Goal: Task Accomplishment & Management: Complete application form

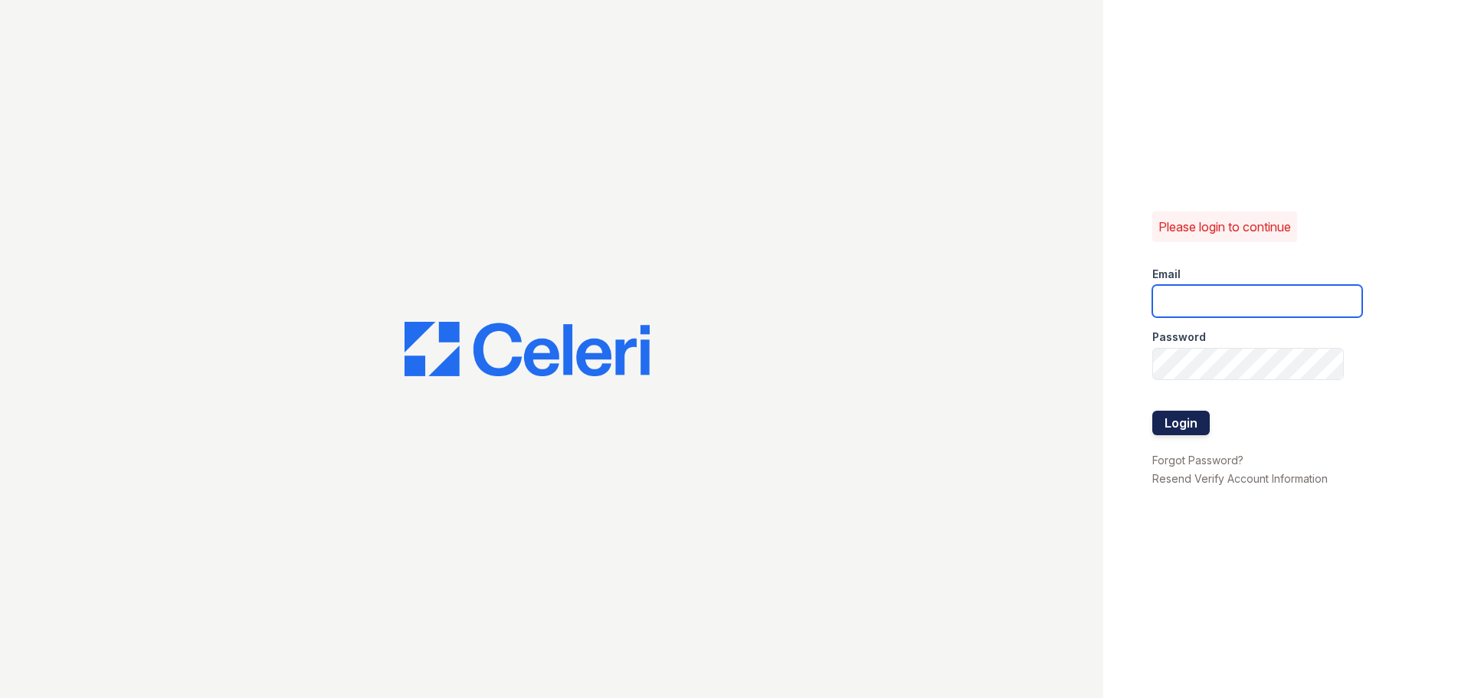
type input "[EMAIL_ADDRESS][DOMAIN_NAME]"
click at [1172, 417] on button "Login" at bounding box center [1180, 423] width 57 height 25
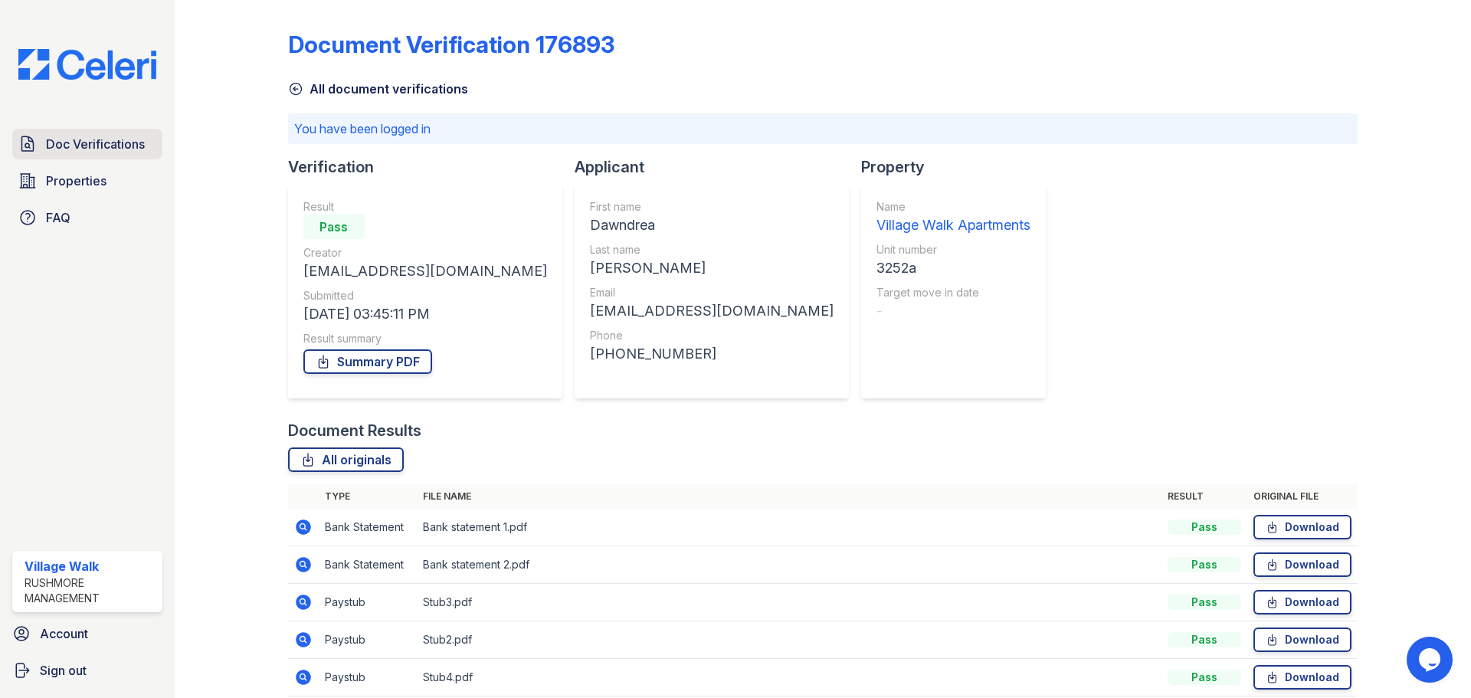
click at [47, 149] on span "Doc Verifications" at bounding box center [95, 144] width 99 height 18
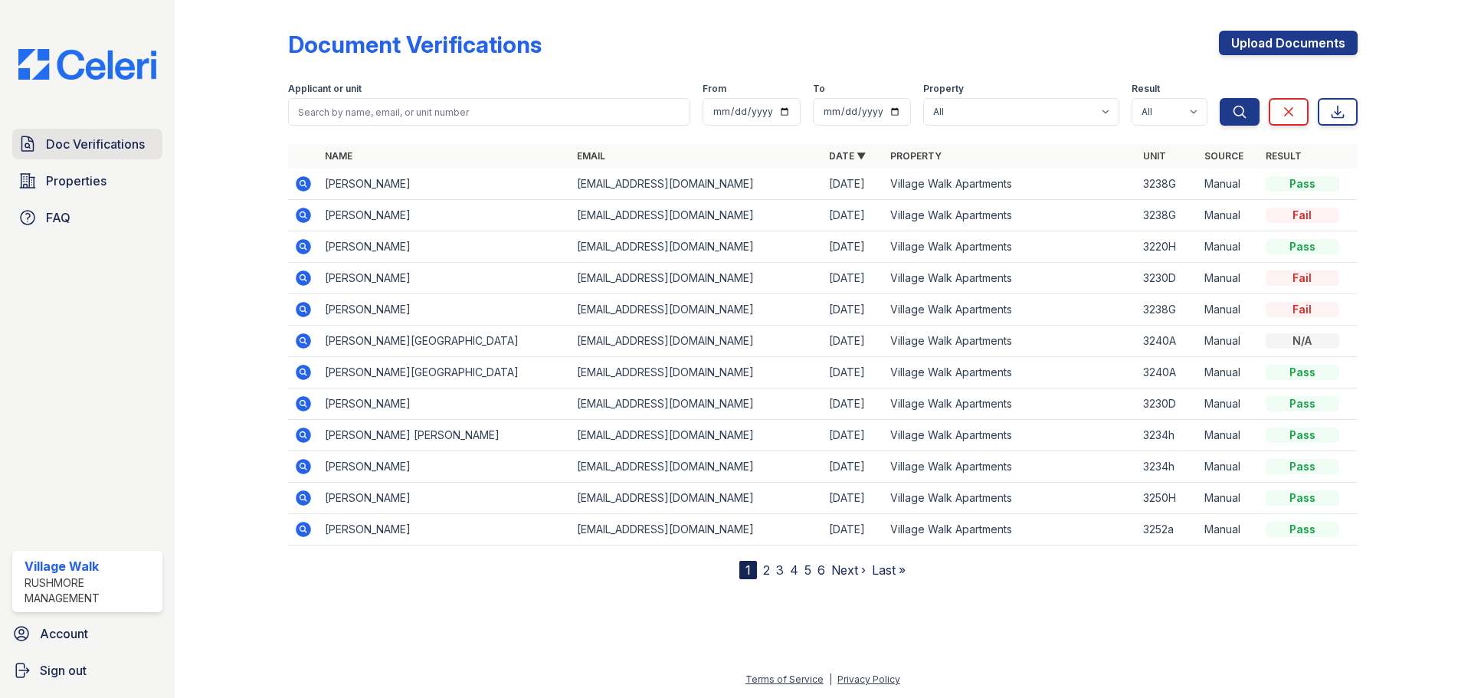
click at [105, 146] on span "Doc Verifications" at bounding box center [95, 144] width 99 height 18
click at [1314, 40] on link "Upload Documents" at bounding box center [1288, 43] width 139 height 25
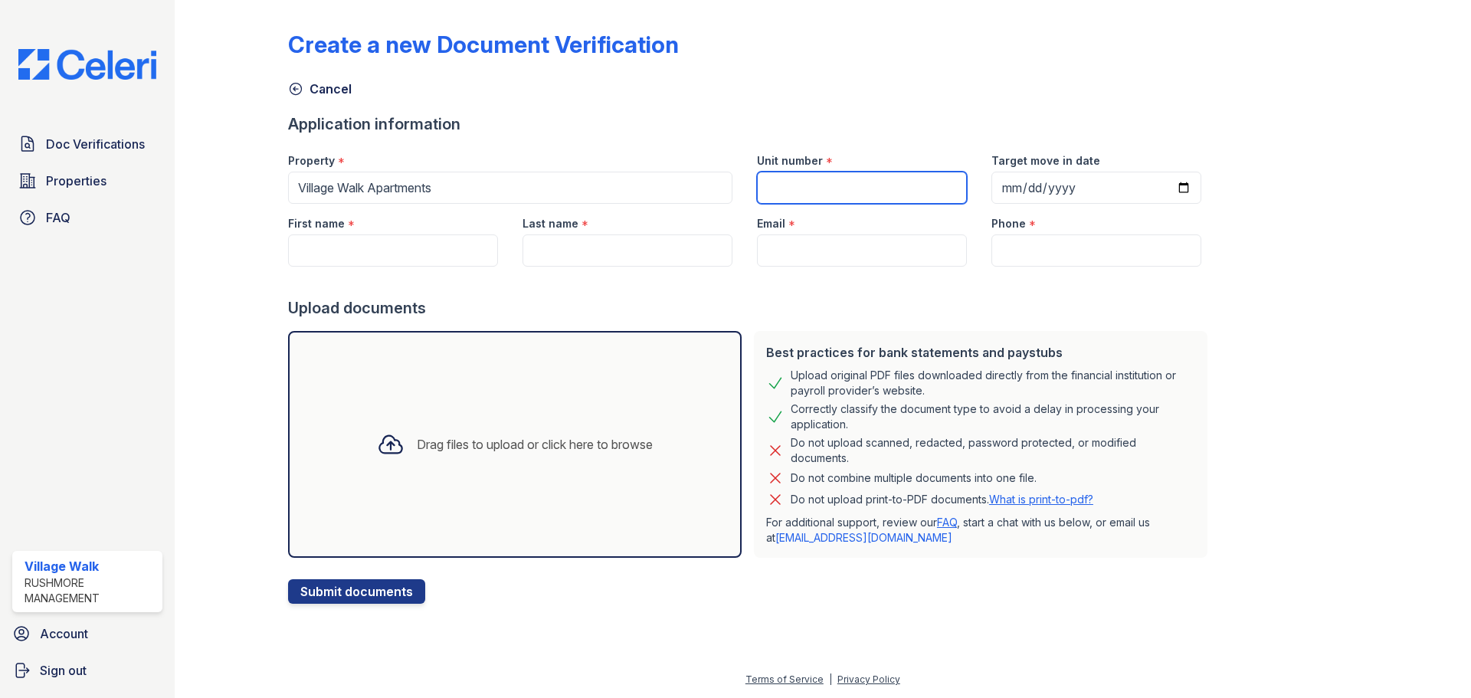
click at [866, 182] on input "Unit number" at bounding box center [862, 188] width 210 height 32
type input "3238G"
click at [994, 188] on input "Target move in date" at bounding box center [1096, 188] width 210 height 32
click at [1161, 188] on input "Target move in date" at bounding box center [1096, 188] width 210 height 32
type input "[DATE]"
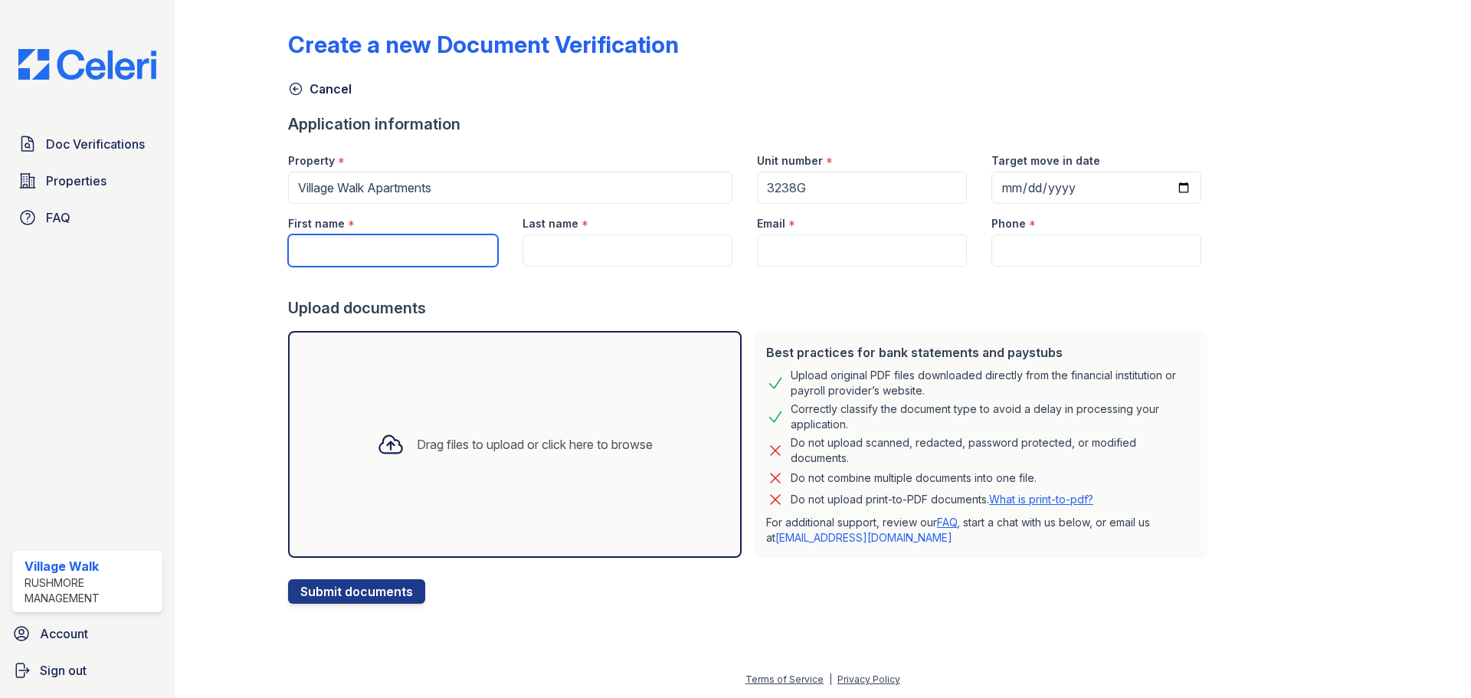
click at [454, 250] on input "First name" at bounding box center [393, 250] width 210 height 32
paste input "[PERSON_NAME]"
drag, startPoint x: 352, startPoint y: 249, endPoint x: 388, endPoint y: 251, distance: 36.1
click at [388, 251] on input "[PERSON_NAME]" at bounding box center [393, 250] width 210 height 32
type input "[PERSON_NAME]"
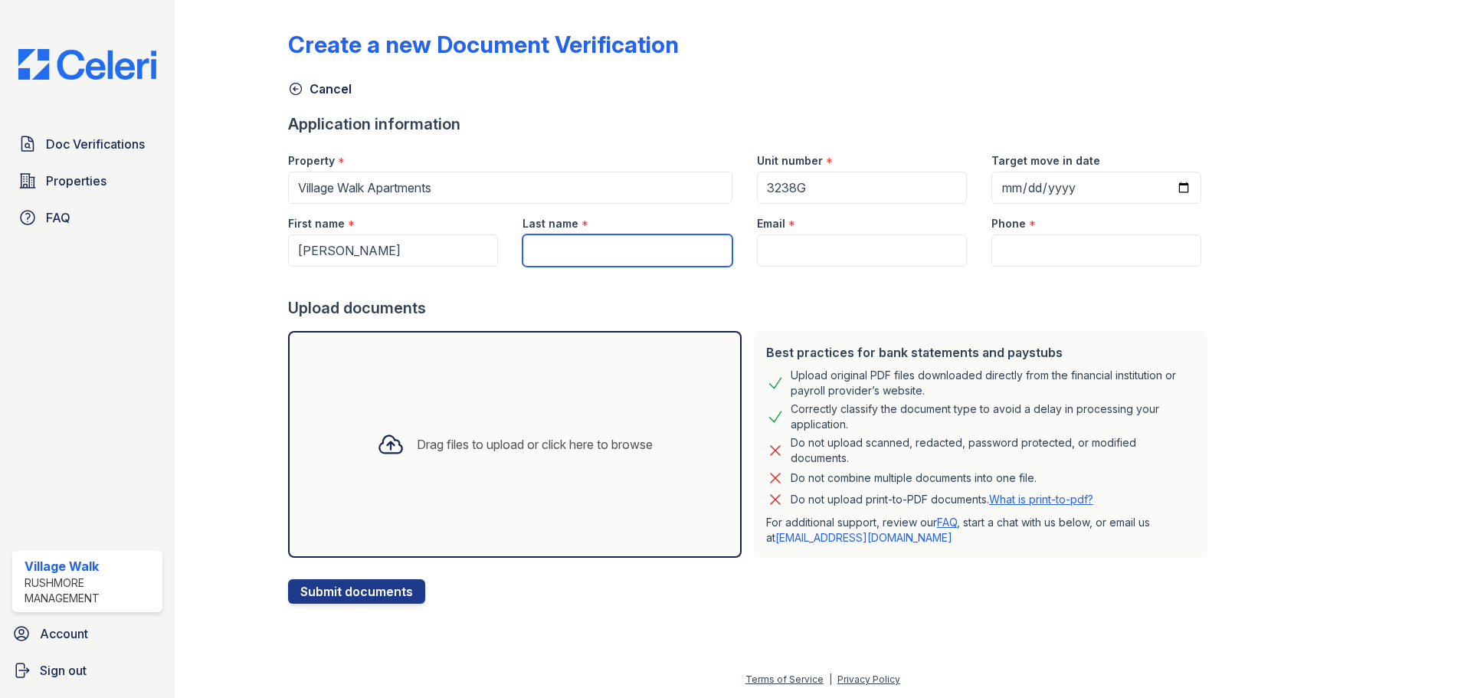
click at [559, 258] on input "Last name" at bounding box center [627, 250] width 210 height 32
paste input "[PERSON_NAME]"
type input "[PERSON_NAME]"
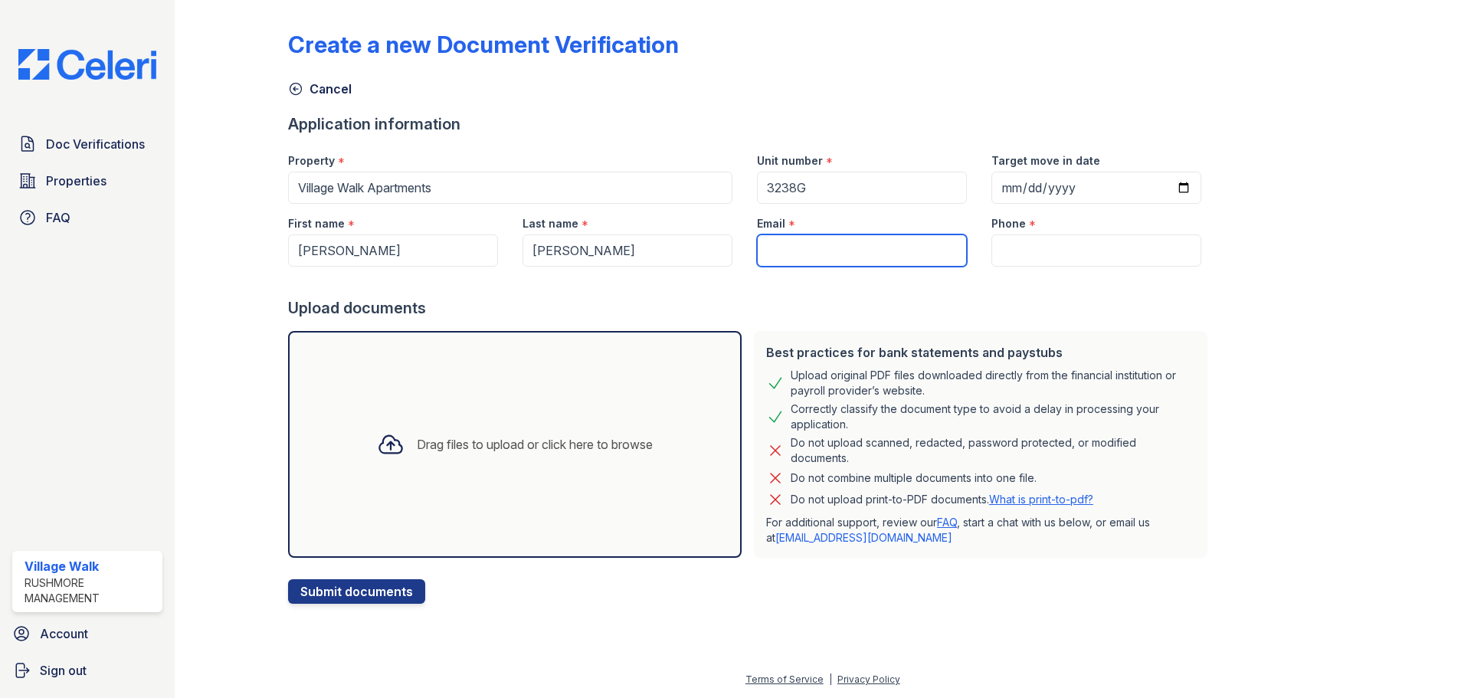
click at [819, 248] on input "Email" at bounding box center [862, 250] width 210 height 32
paste input "[EMAIL_ADDRESS][DOMAIN_NAME]"
type input "[EMAIL_ADDRESS][DOMAIN_NAME]"
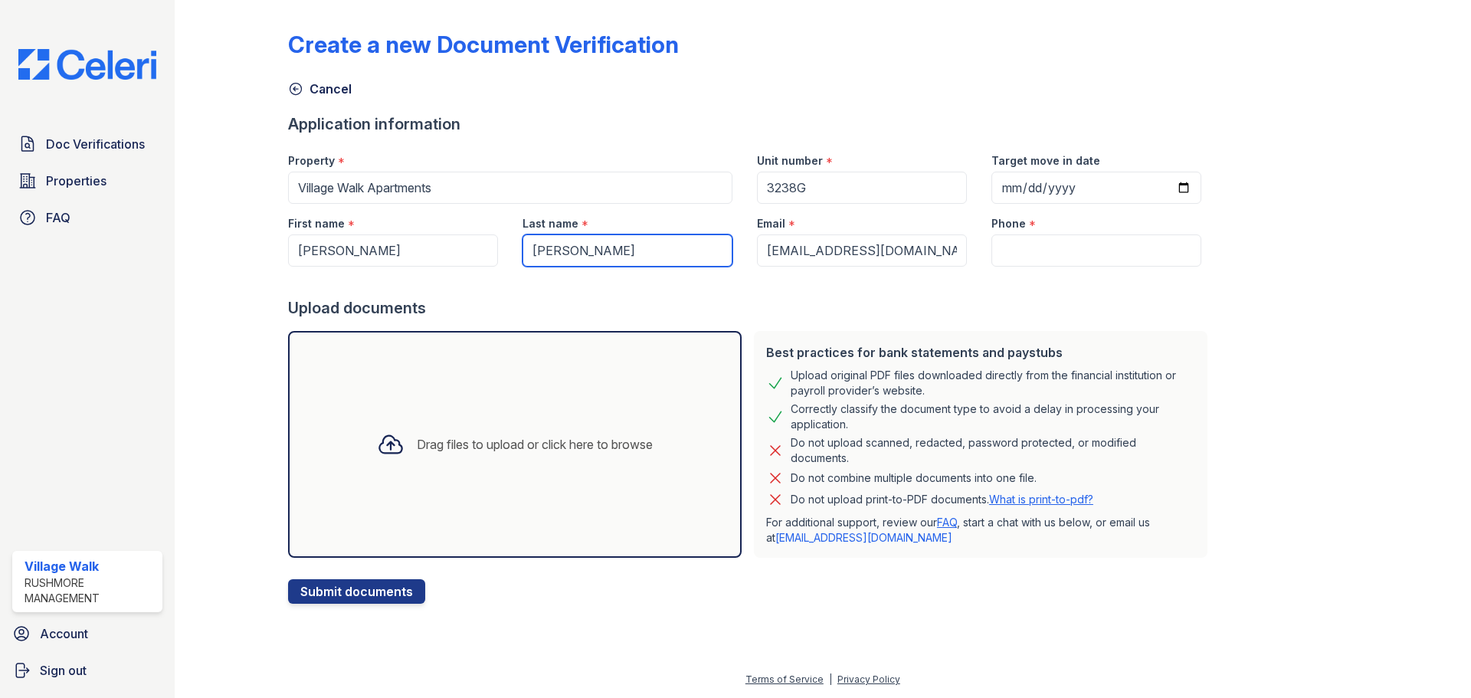
drag, startPoint x: 581, startPoint y: 249, endPoint x: 465, endPoint y: 257, distance: 115.9
click at [469, 258] on div "First name * [PERSON_NAME] Last name * [PERSON_NAME] Email * [EMAIL_ADDRESS][DO…" at bounding box center [745, 235] width 938 height 63
type input "[PERSON_NAME]"
click at [1053, 250] on input "Phone" at bounding box center [1096, 250] width 210 height 32
paste input "[PHONE_NUMBER]"
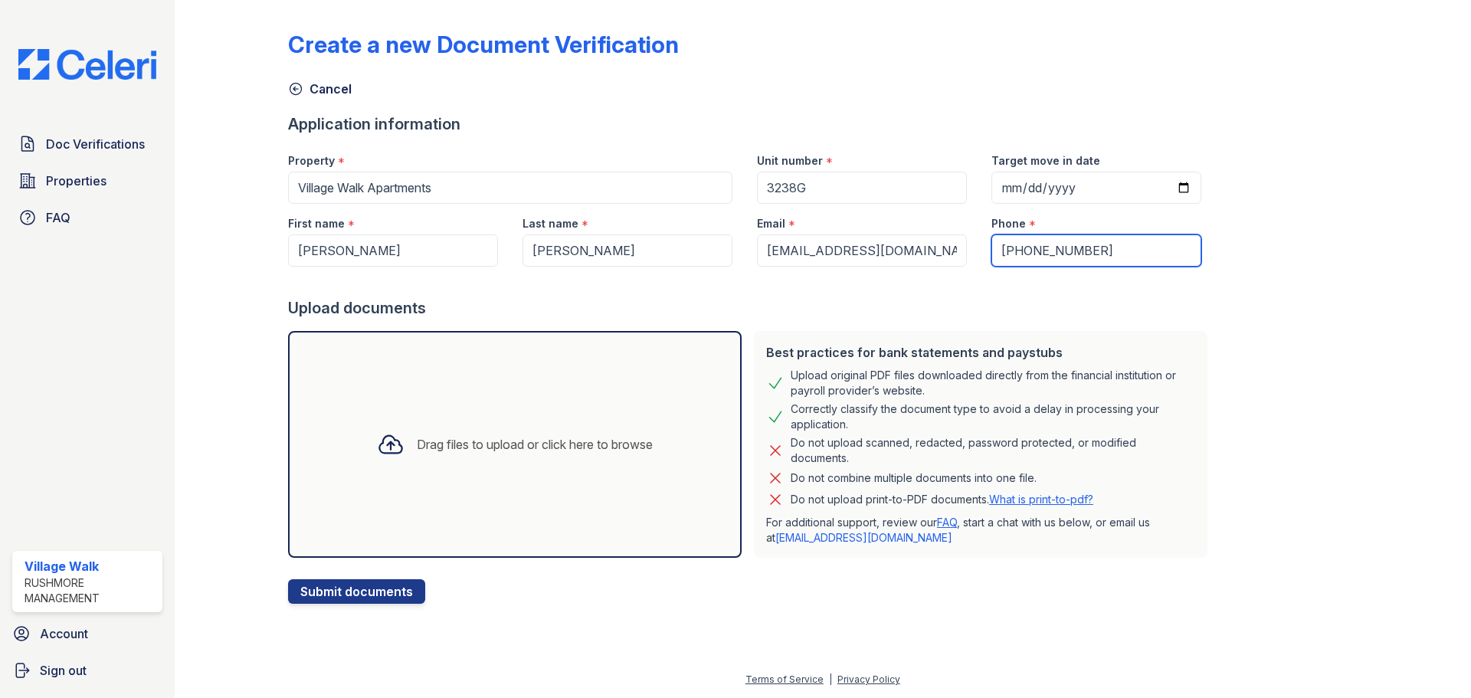
type input "[PHONE_NUMBER]"
click at [582, 426] on div "Drag files to upload or click here to browse" at bounding box center [515, 444] width 300 height 52
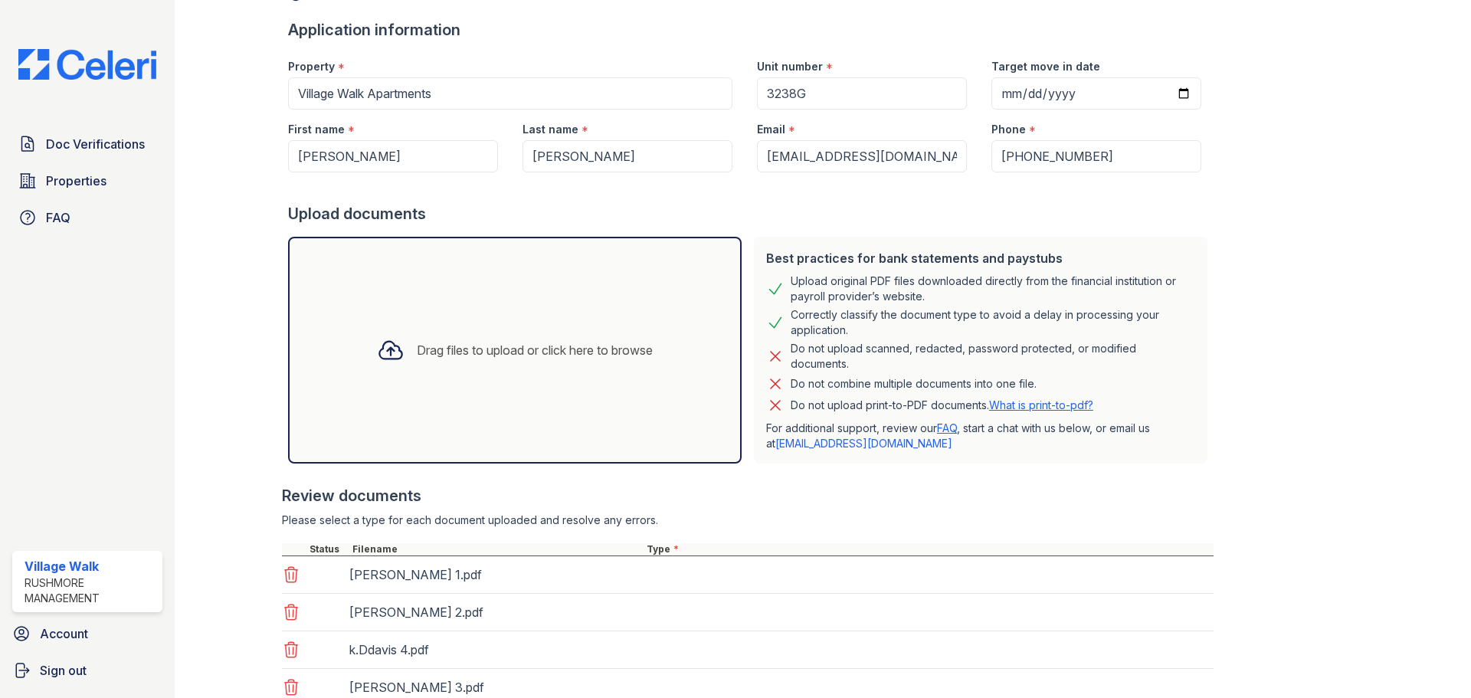
scroll to position [210, 0]
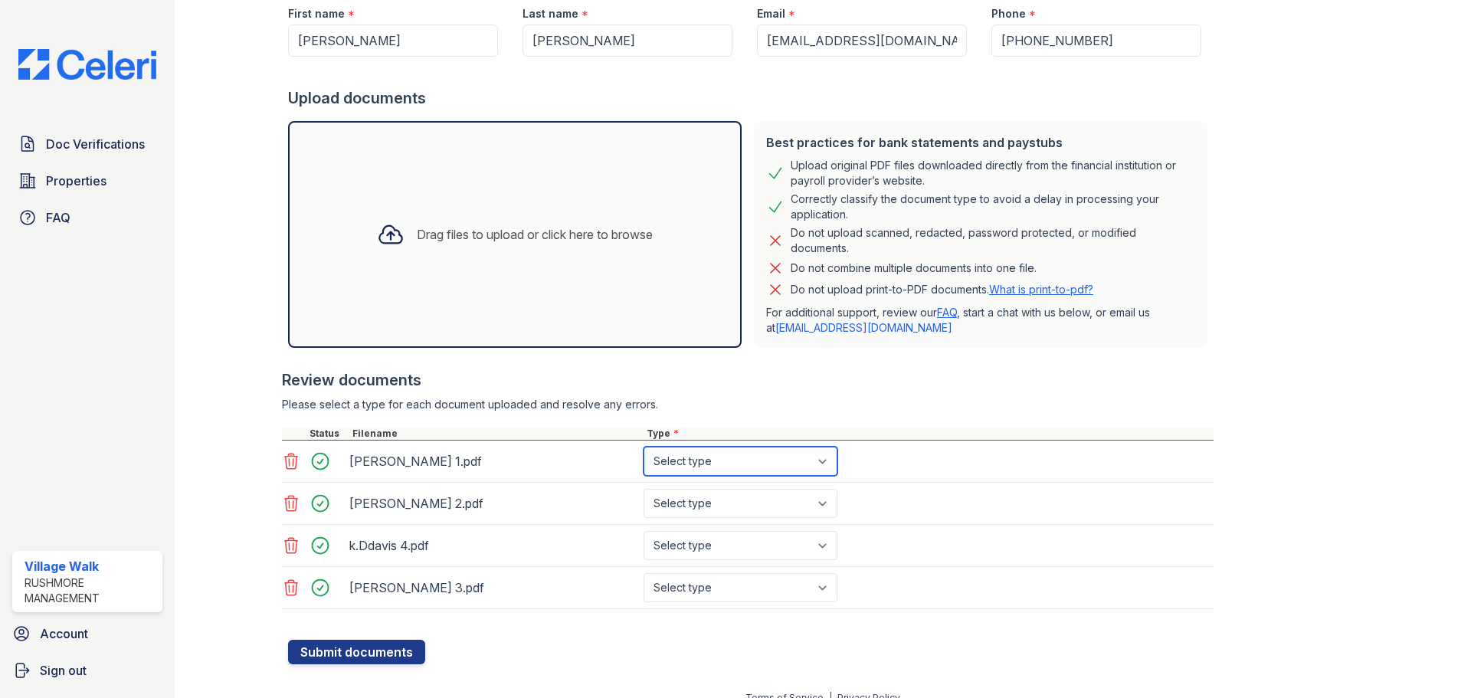
click at [830, 461] on select "Select type Paystub Bank Statement Offer Letter Tax Documents Benefit Award Let…" at bounding box center [740, 461] width 194 height 29
select select "paystub"
click at [643, 447] on select "Select type Paystub Bank Statement Offer Letter Tax Documents Benefit Award Let…" at bounding box center [740, 461] width 194 height 29
click at [784, 506] on select "Select type Paystub Bank Statement Offer Letter Tax Documents Benefit Award Let…" at bounding box center [740, 503] width 194 height 29
select select "paystub"
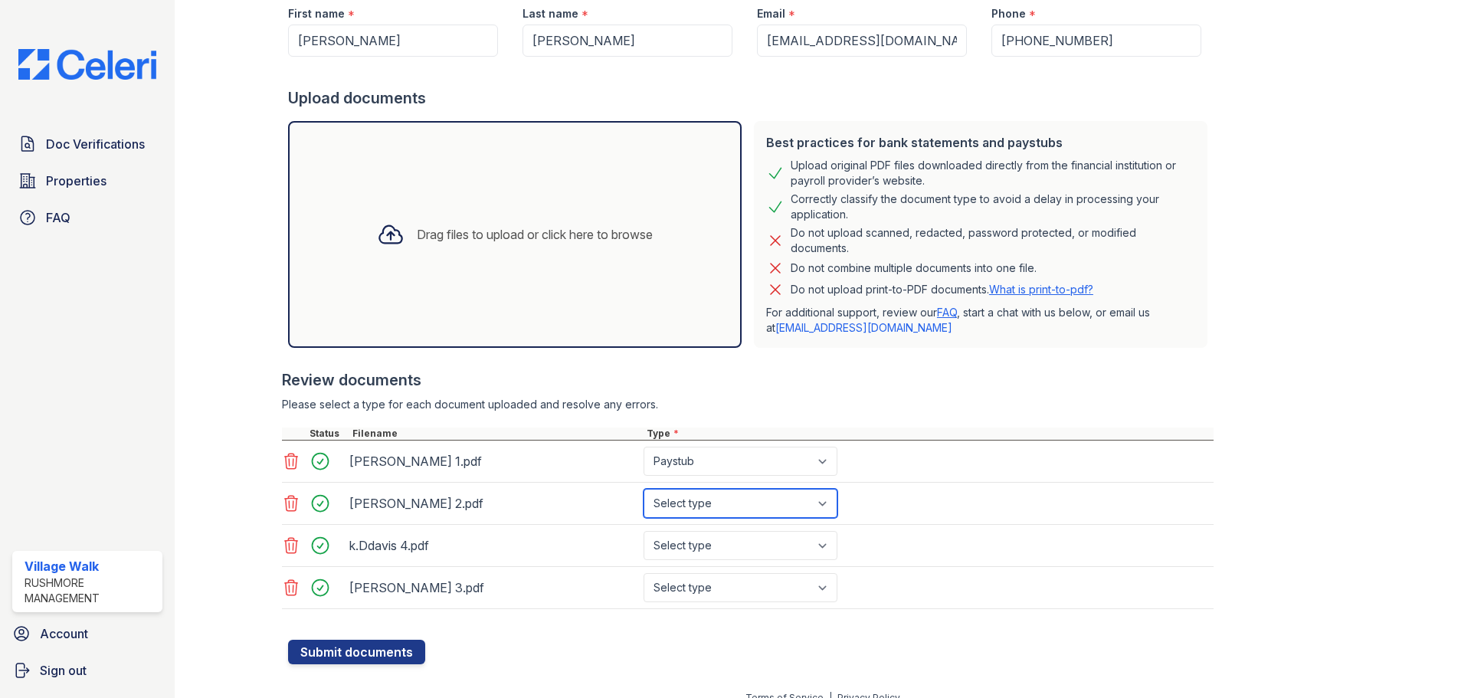
click at [643, 489] on select "Select type Paystub Bank Statement Offer Letter Tax Documents Benefit Award Let…" at bounding box center [740, 503] width 194 height 29
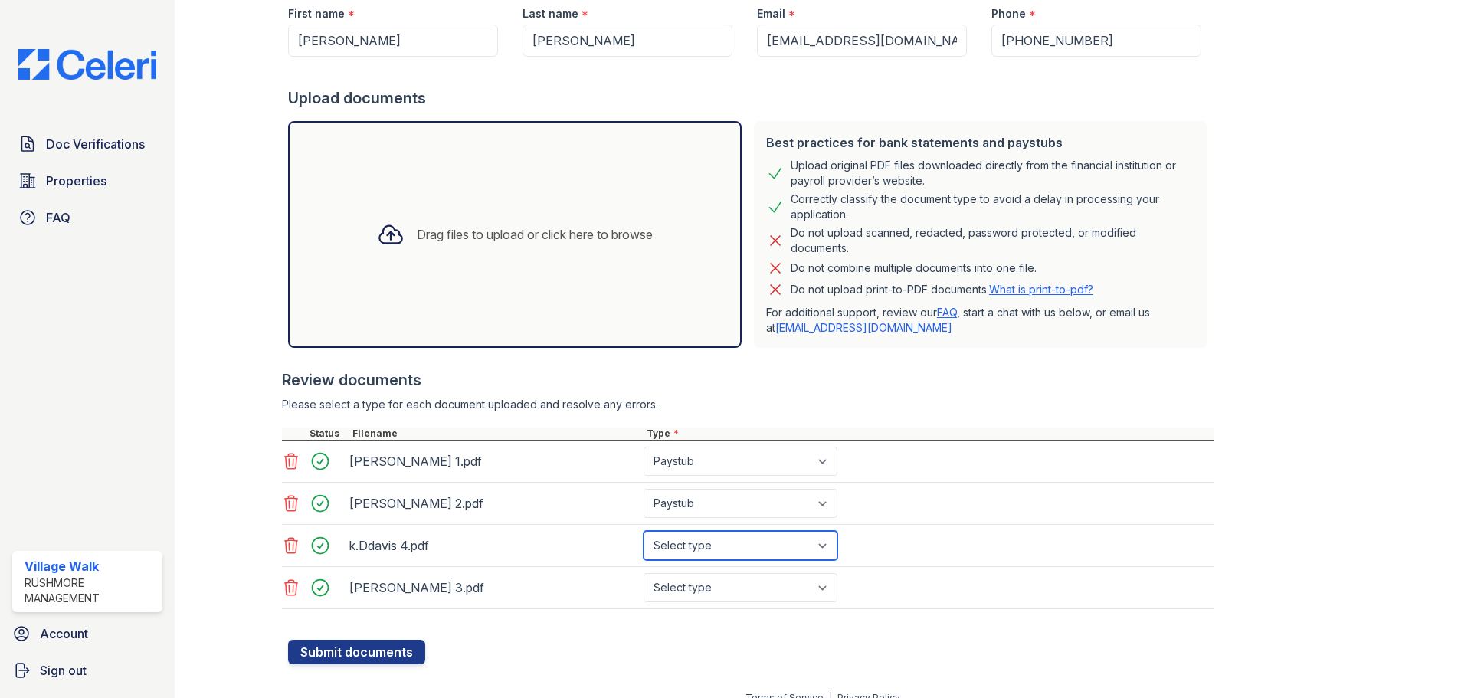
click at [774, 544] on select "Select type Paystub Bank Statement Offer Letter Tax Documents Benefit Award Let…" at bounding box center [740, 545] width 194 height 29
select select "paystub"
click at [643, 531] on select "Select type Paystub Bank Statement Offer Letter Tax Documents Benefit Award Let…" at bounding box center [740, 545] width 194 height 29
click at [747, 596] on select "Select type Paystub Bank Statement Offer Letter Tax Documents Benefit Award Let…" at bounding box center [740, 587] width 194 height 29
click at [643, 573] on select "Select type Paystub Bank Statement Offer Letter Tax Documents Benefit Award Let…" at bounding box center [740, 587] width 194 height 29
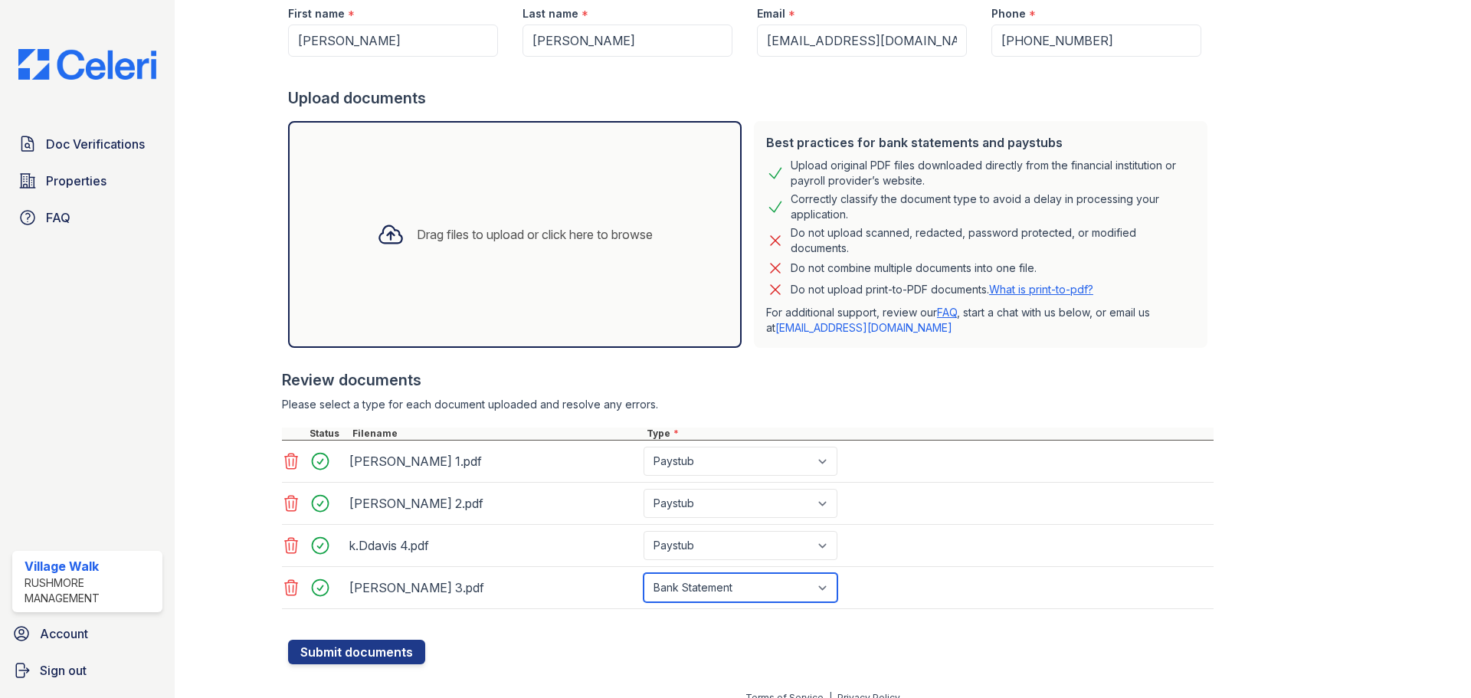
click at [729, 598] on select "Select type Paystub Bank Statement Offer Letter Tax Documents Benefit Award Let…" at bounding box center [740, 587] width 194 height 29
select select "paystub"
click at [643, 573] on select "Select type Paystub Bank Statement Offer Letter Tax Documents Benefit Award Let…" at bounding box center [740, 587] width 194 height 29
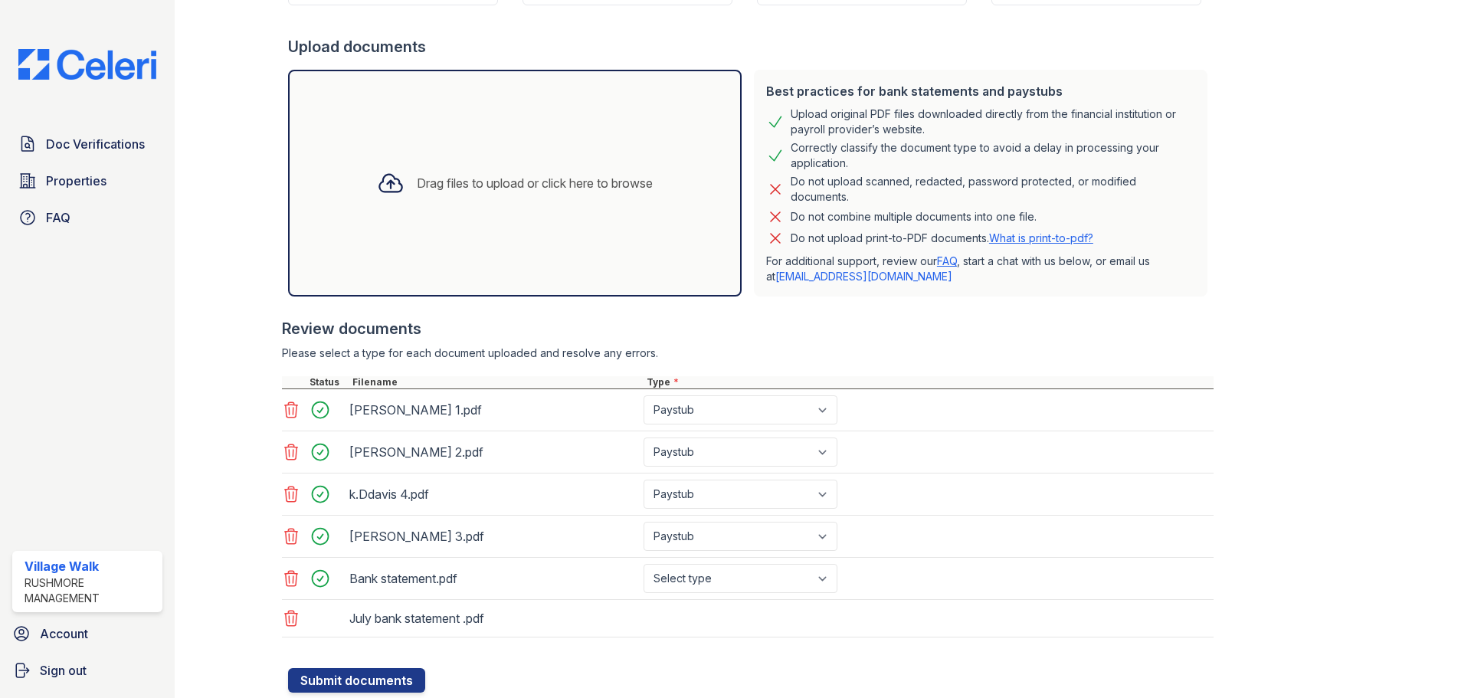
scroll to position [308, 0]
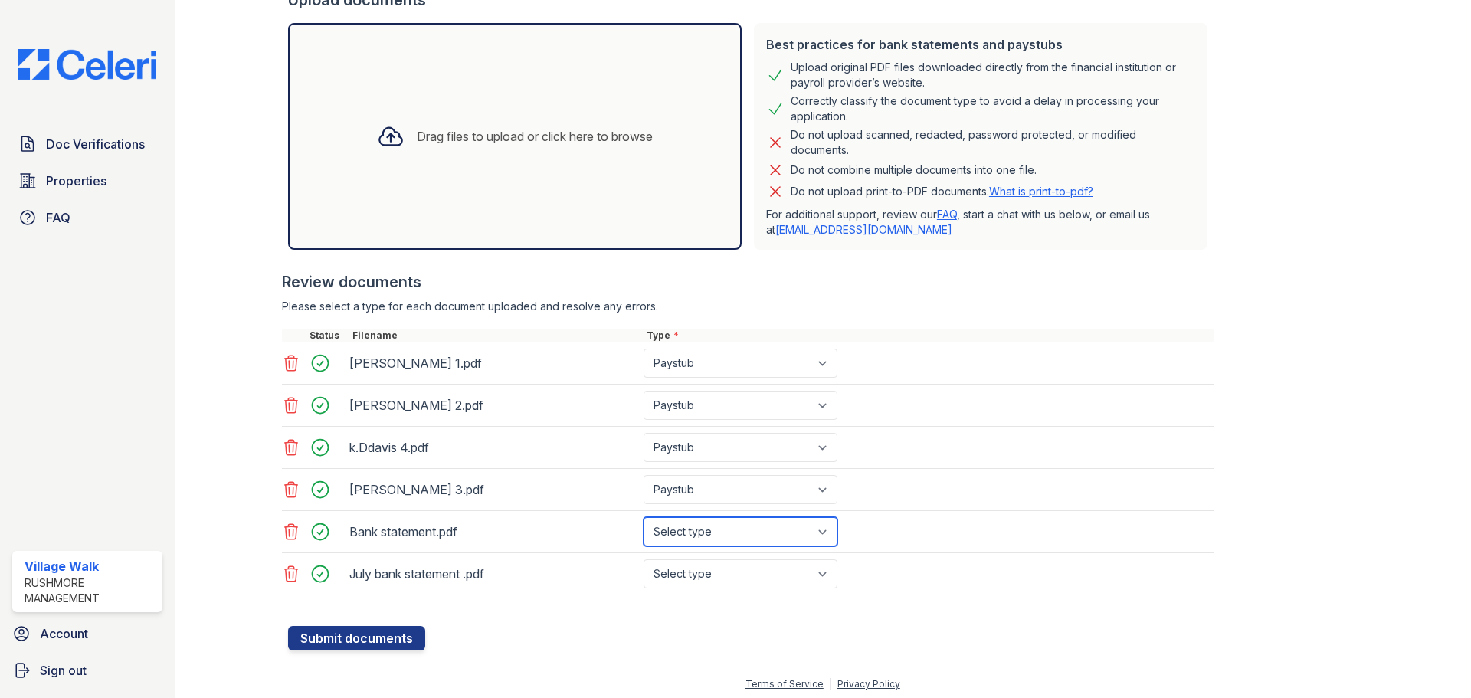
click at [791, 533] on select "Select type Paystub Bank Statement Offer Letter Tax Documents Benefit Award Let…" at bounding box center [740, 531] width 194 height 29
select select "bank_statement"
click at [643, 517] on select "Select type Paystub Bank Statement Offer Letter Tax Documents Benefit Award Let…" at bounding box center [740, 531] width 194 height 29
click at [764, 578] on select "Select type Paystub Bank Statement Offer Letter Tax Documents Benefit Award Let…" at bounding box center [740, 573] width 194 height 29
select select "bank_statement"
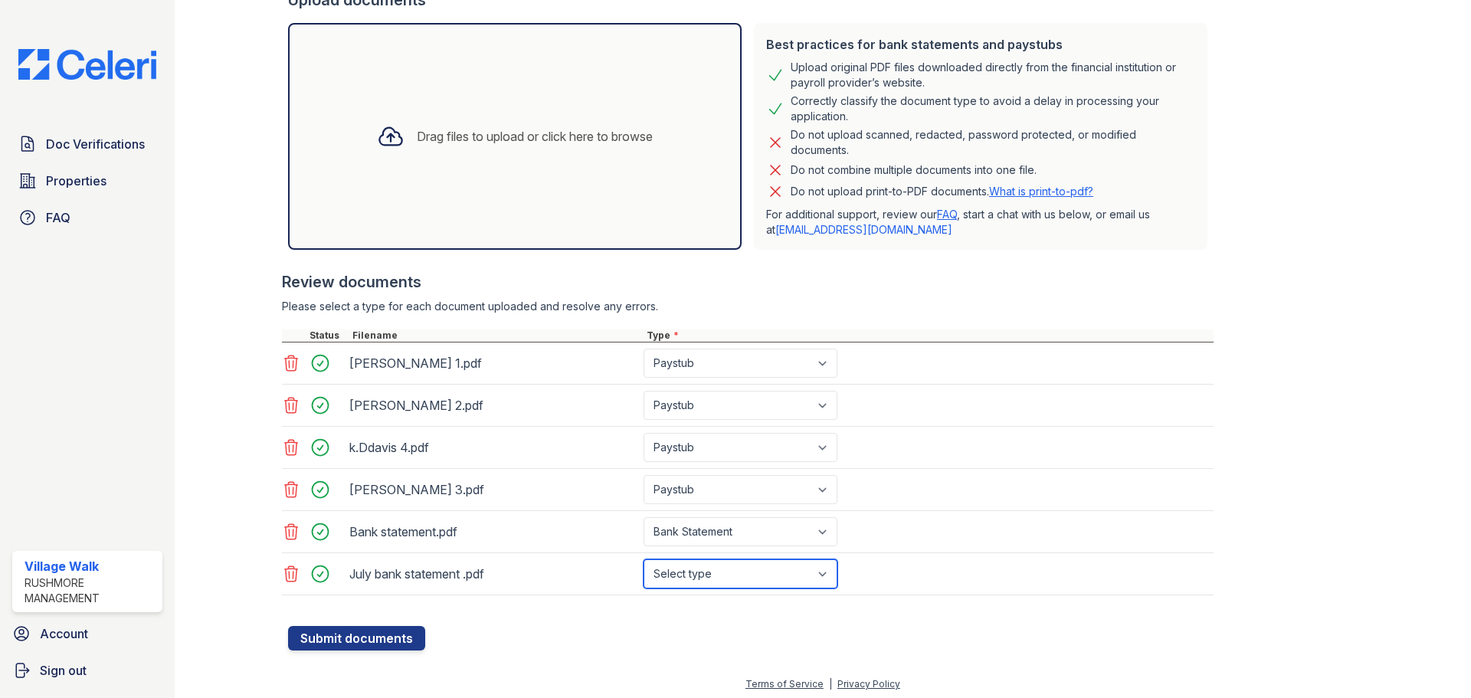
click at [643, 559] on select "Select type Paystub Bank Statement Offer Letter Tax Documents Benefit Award Let…" at bounding box center [740, 573] width 194 height 29
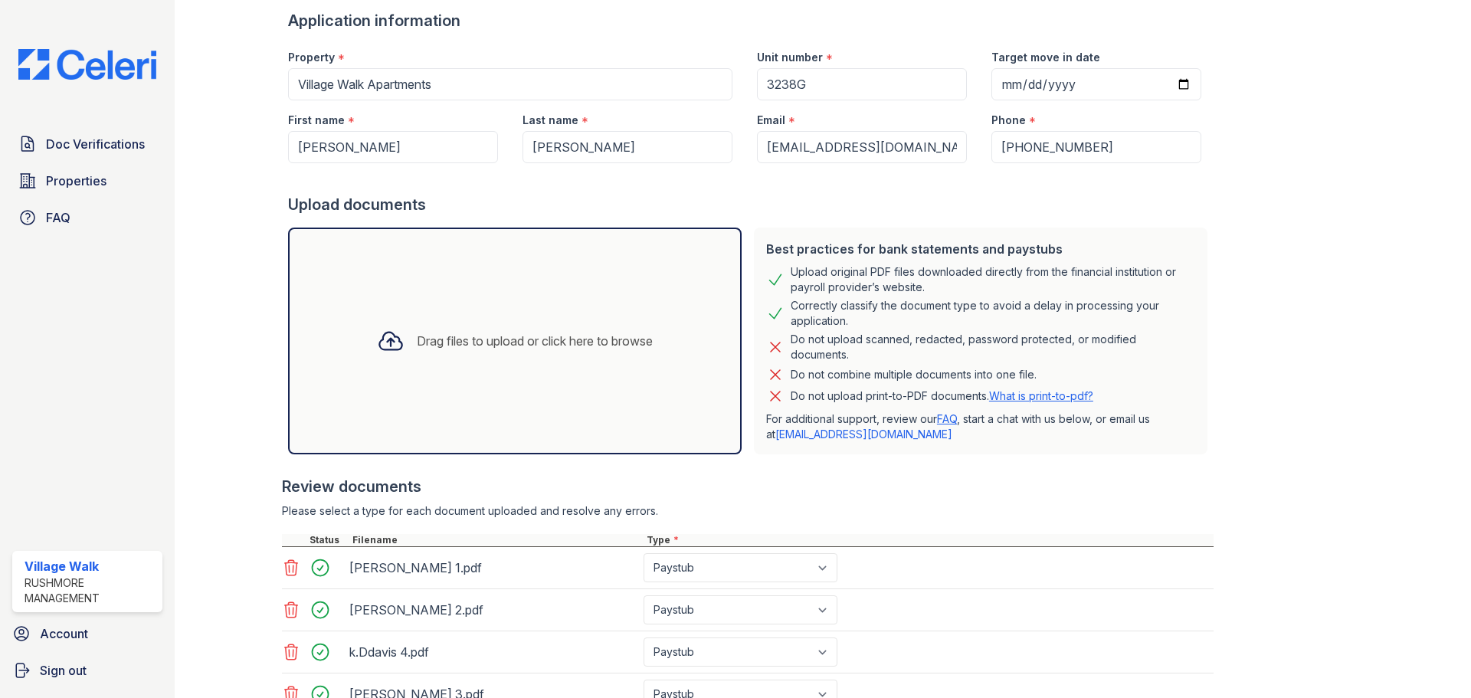
scroll to position [306, 0]
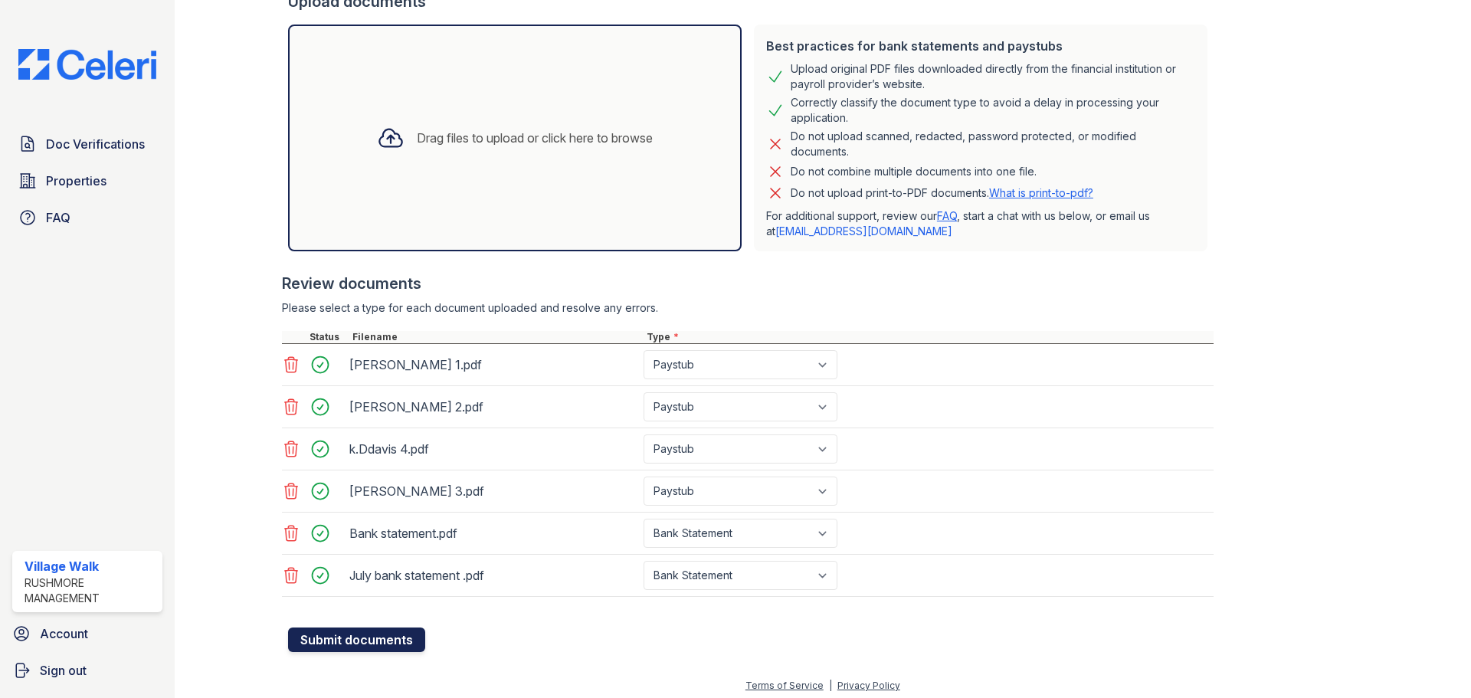
click at [379, 641] on button "Submit documents" at bounding box center [356, 639] width 137 height 25
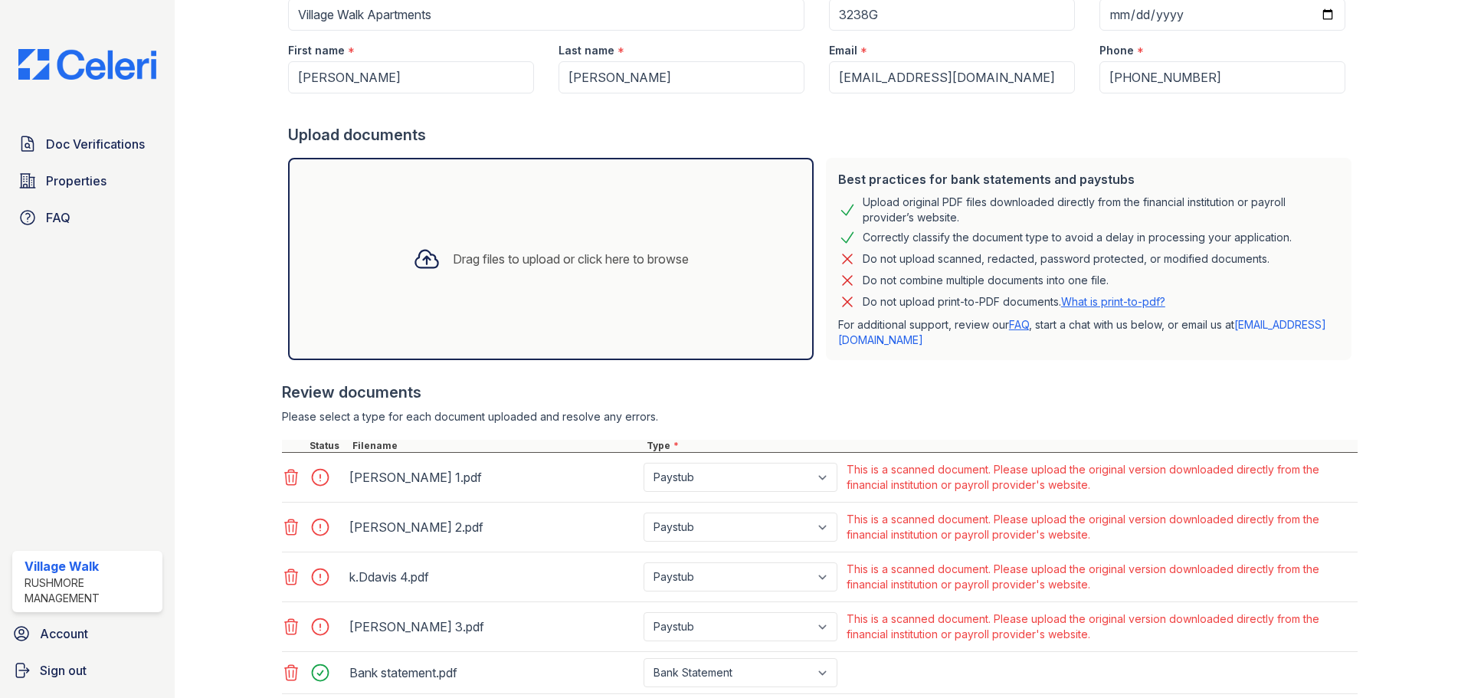
scroll to position [230, 0]
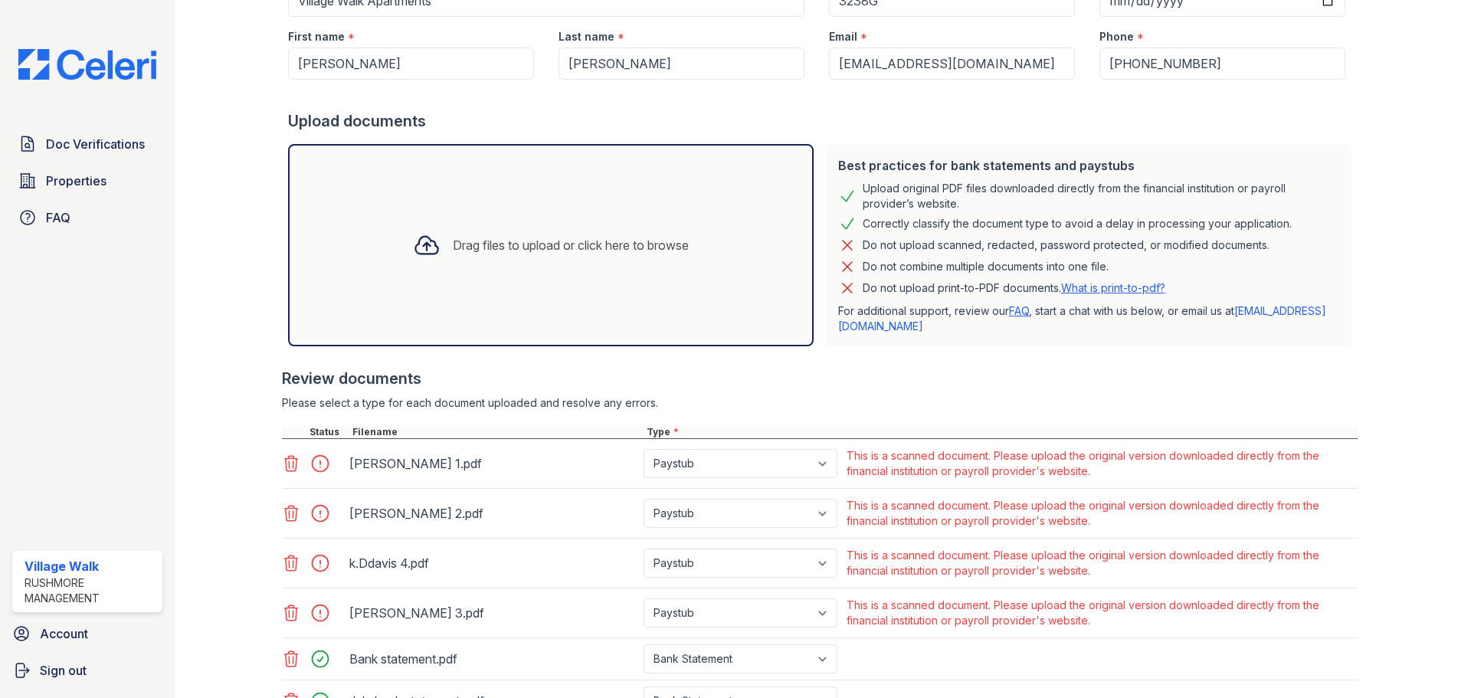
click at [322, 467] on div at bounding box center [324, 463] width 43 height 21
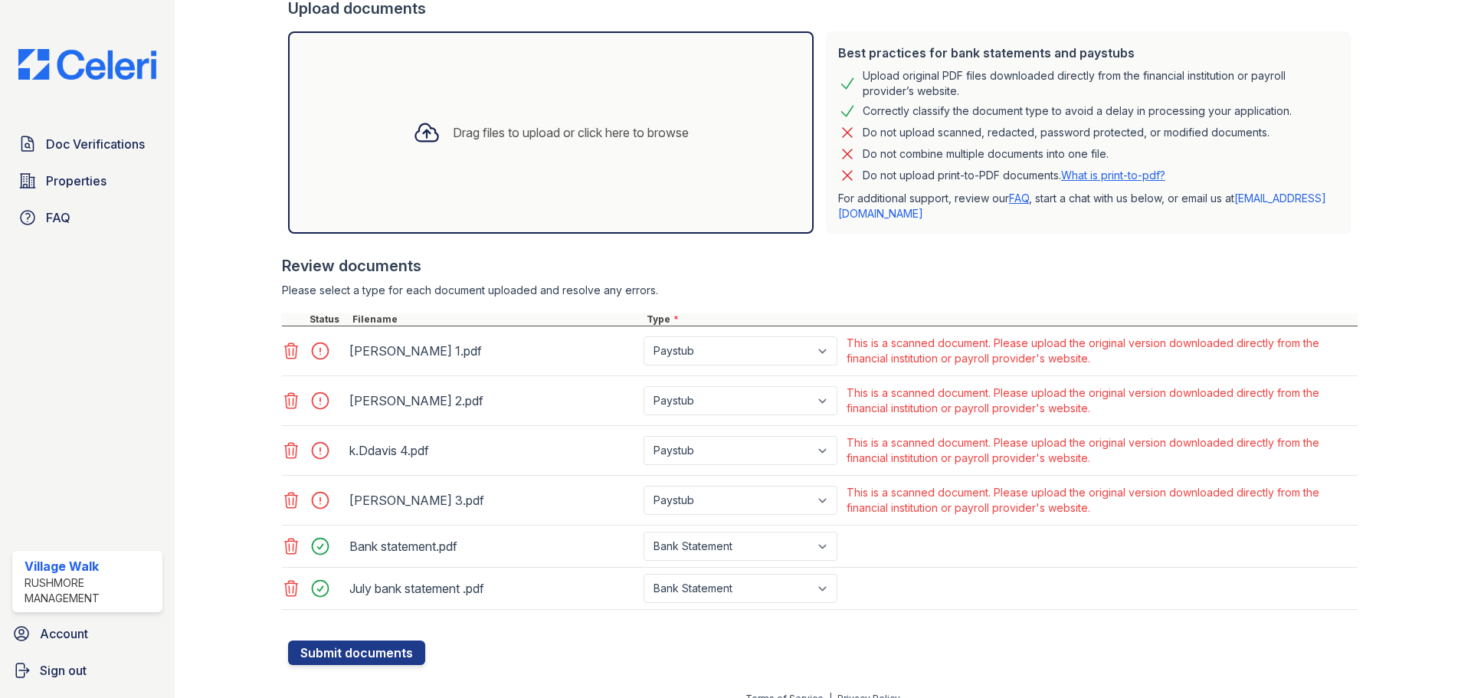
scroll to position [362, 0]
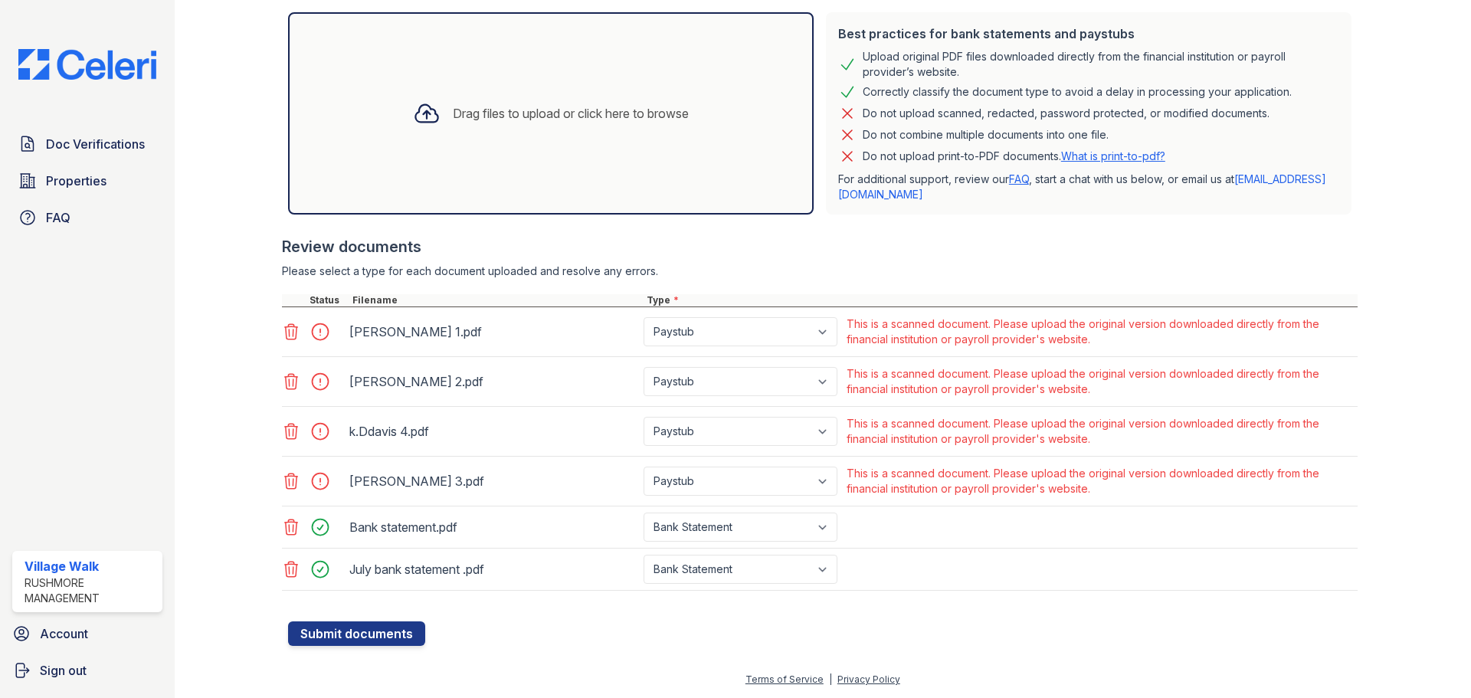
click at [290, 478] on icon at bounding box center [291, 481] width 18 height 18
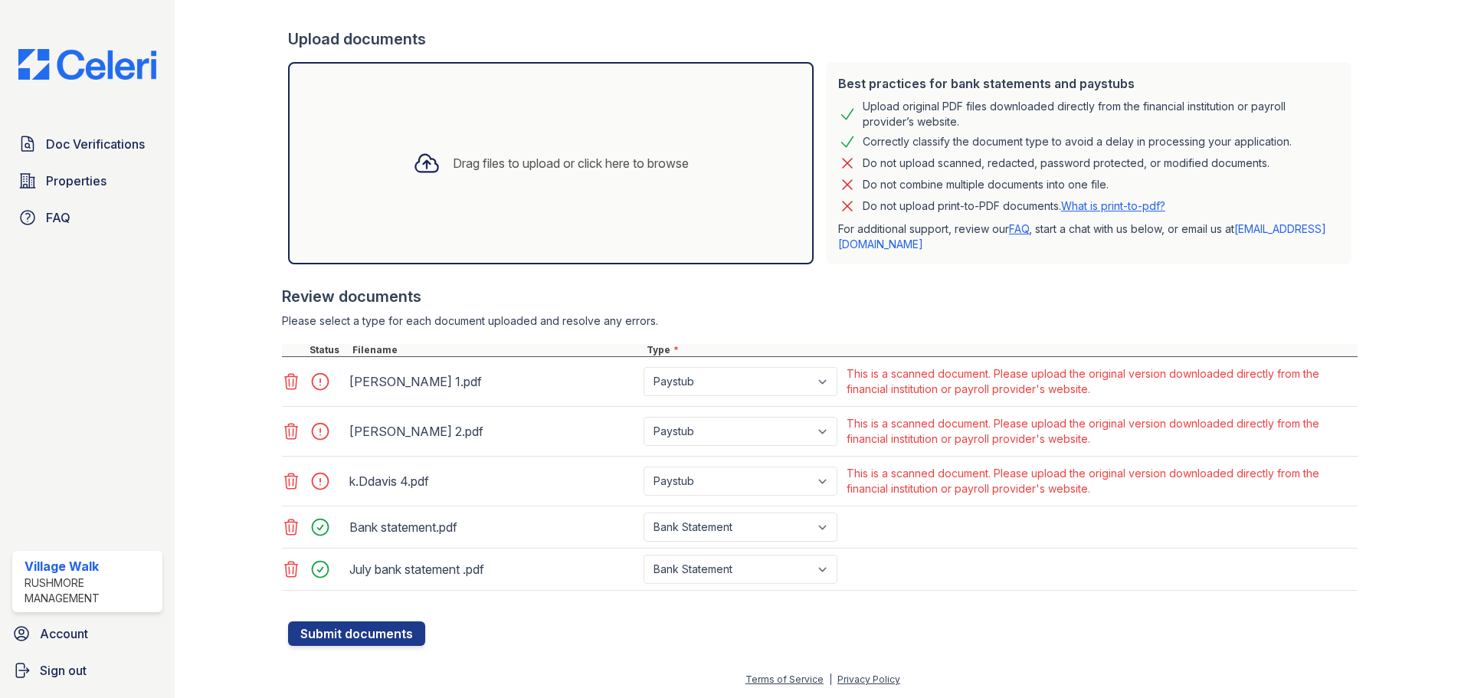
click at [289, 424] on icon at bounding box center [291, 431] width 13 height 15
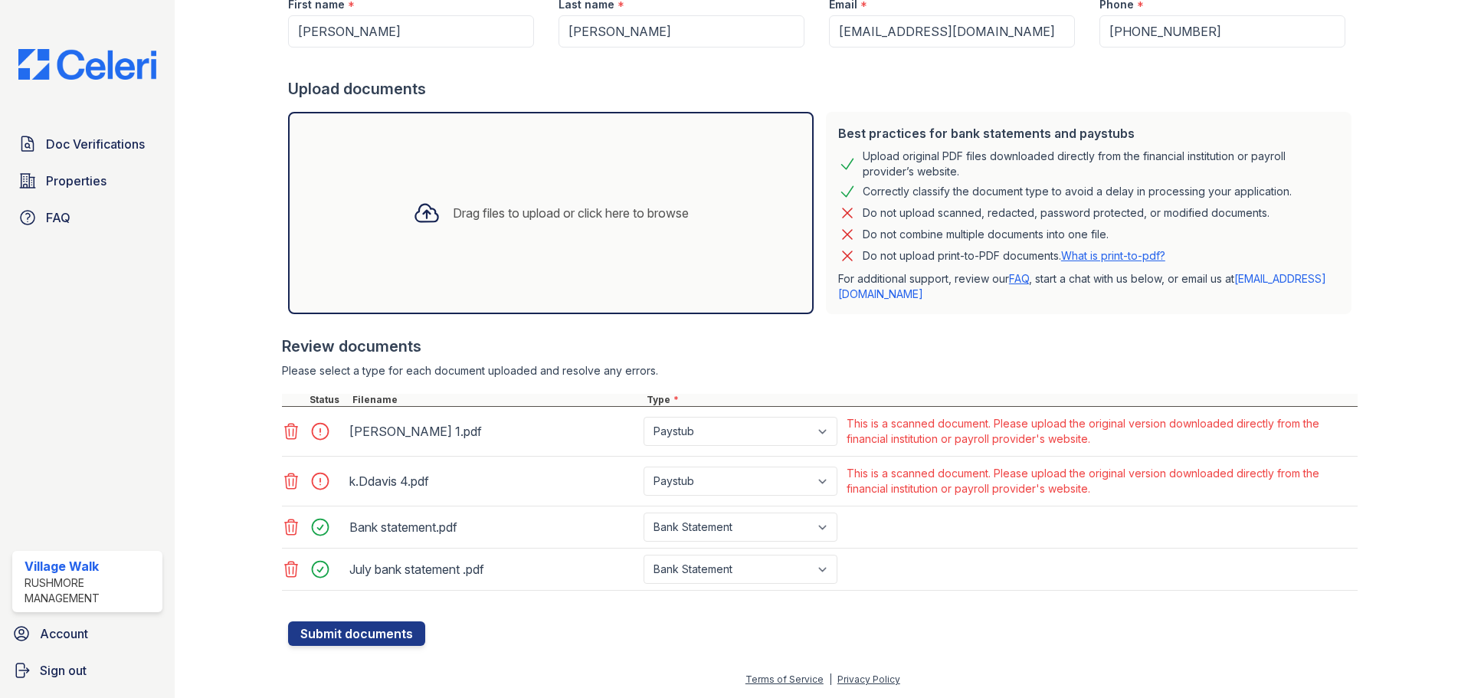
click at [289, 430] on icon at bounding box center [291, 431] width 18 height 18
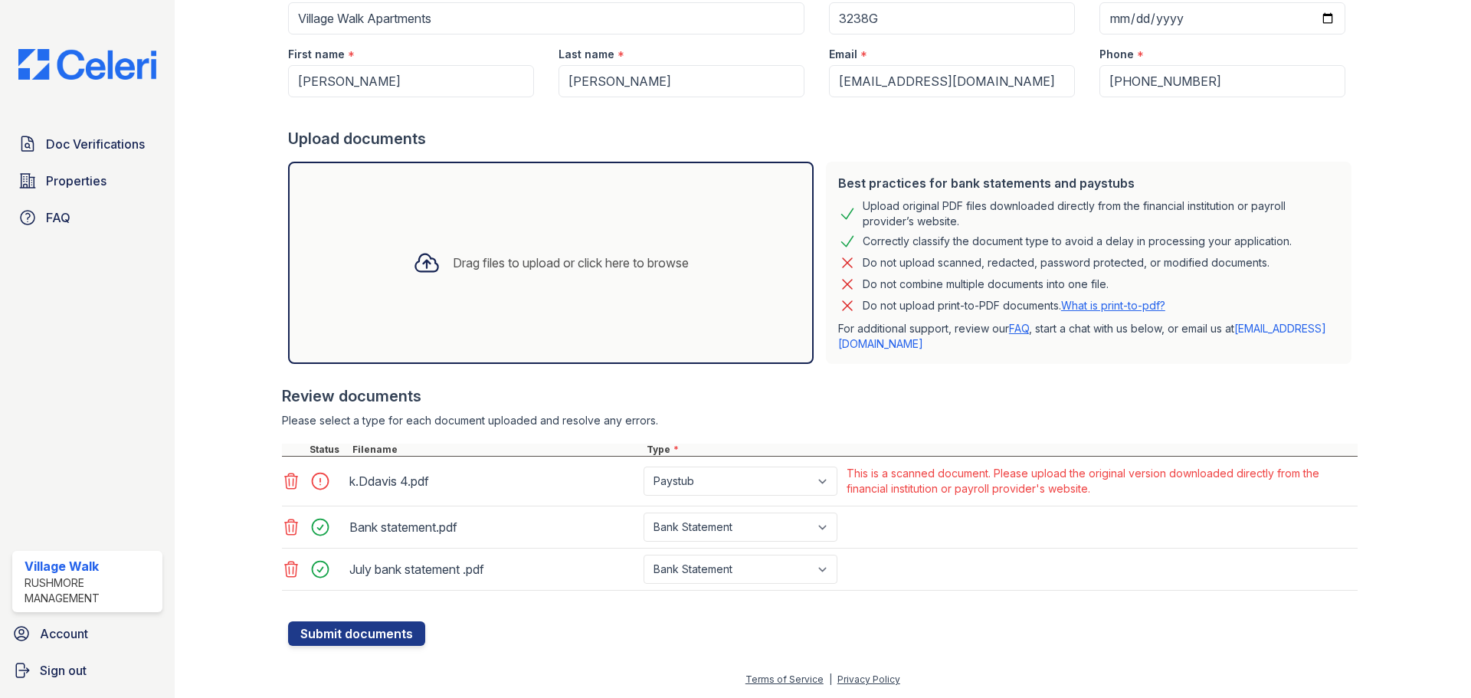
click at [286, 480] on icon at bounding box center [291, 481] width 18 height 18
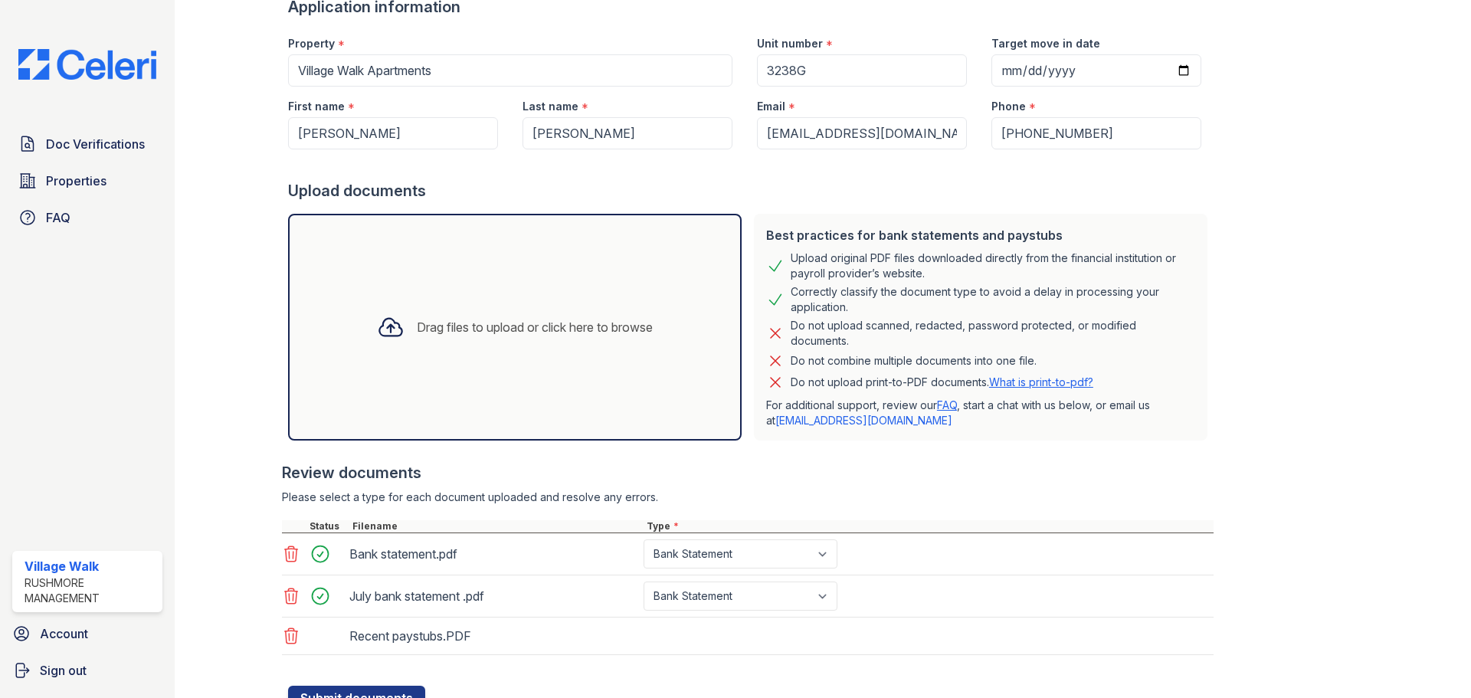
scroll to position [224, 0]
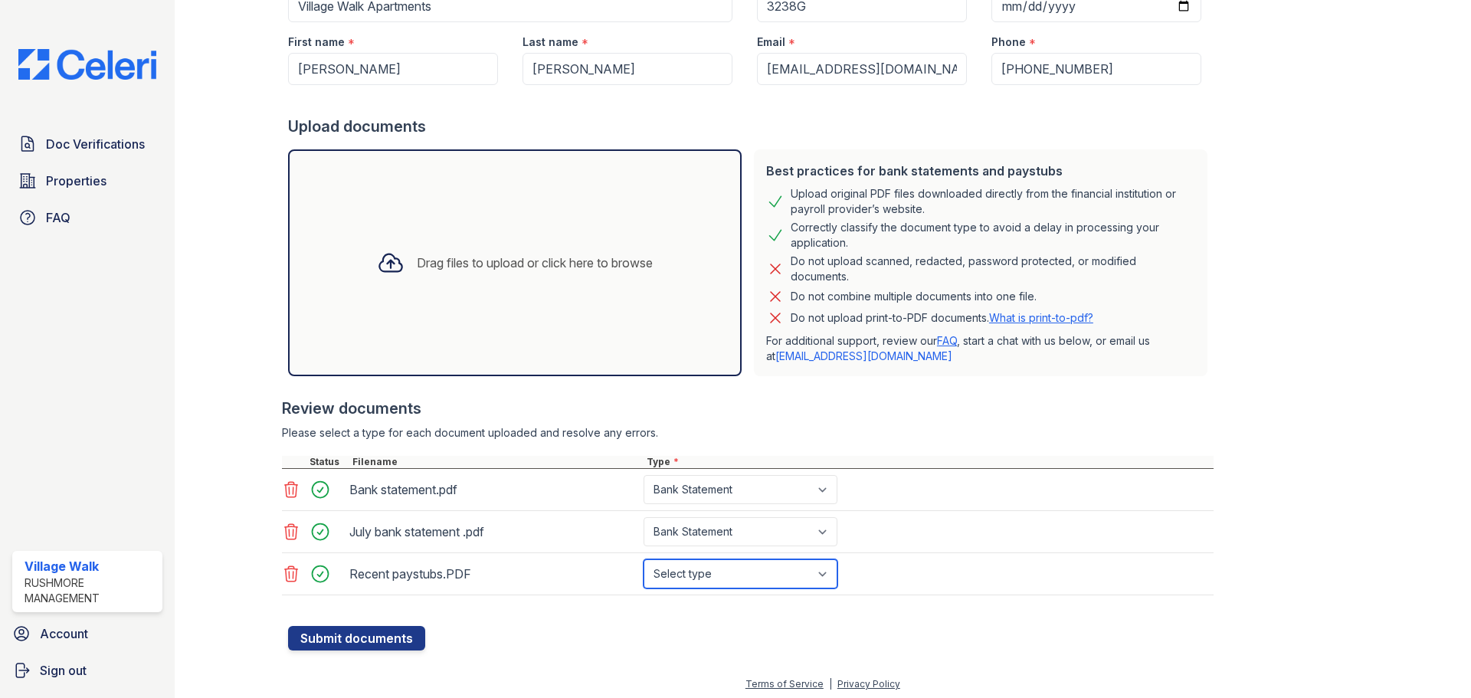
click at [799, 575] on select "Select type Paystub Bank Statement Offer Letter Tax Documents Benefit Award Let…" at bounding box center [740, 573] width 194 height 29
select select "paystub"
click at [643, 559] on select "Select type Paystub Bank Statement Offer Letter Tax Documents Benefit Award Let…" at bounding box center [740, 573] width 194 height 29
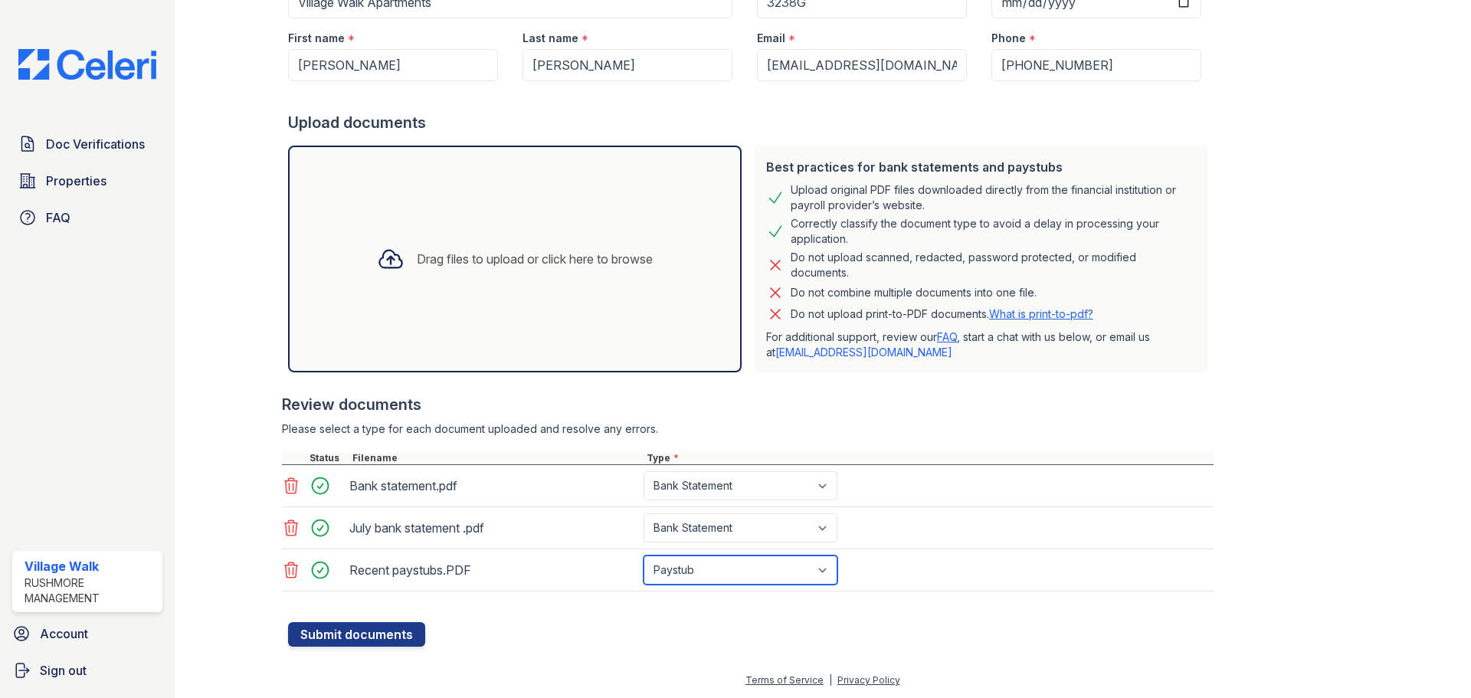
scroll to position [229, 0]
click at [503, 621] on form "Application information Property * Village Walk Apartments Unit number * 3238G …" at bounding box center [750, 286] width 925 height 719
click at [366, 631] on button "Submit documents" at bounding box center [356, 633] width 137 height 25
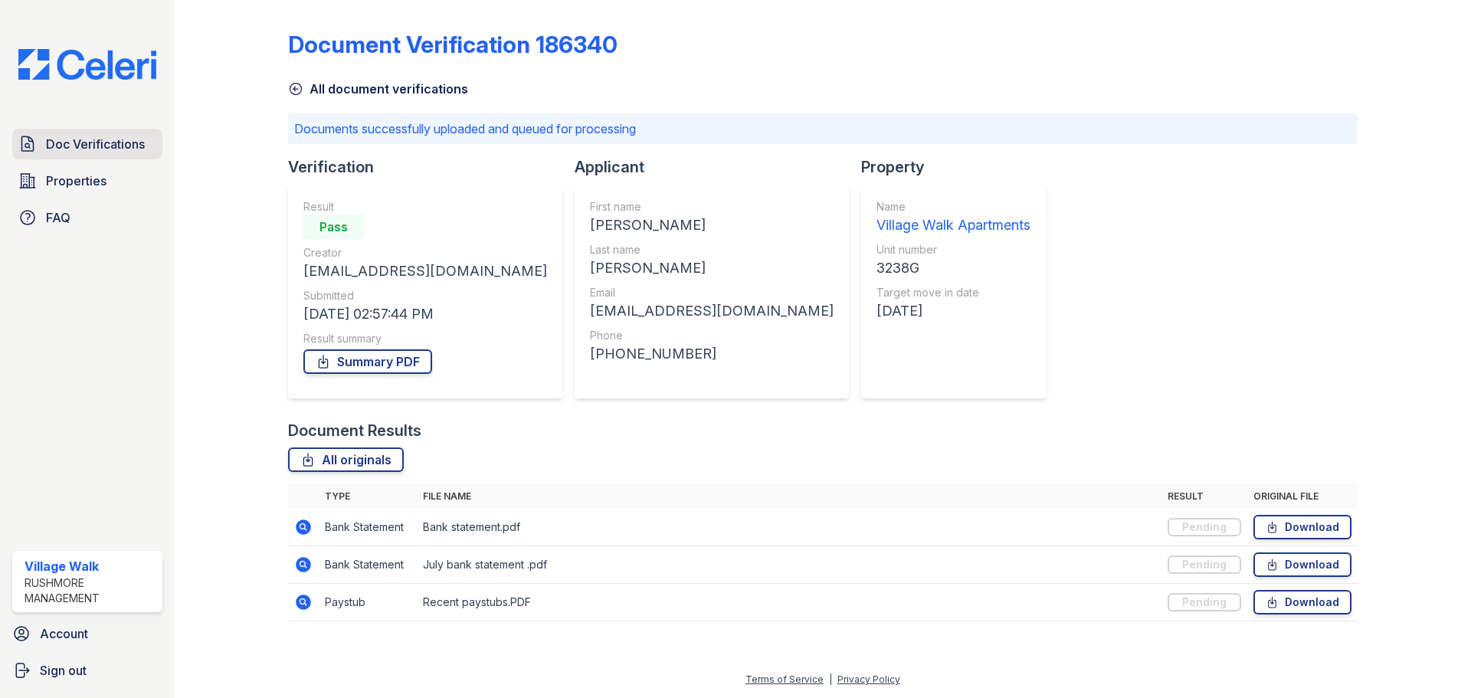
click at [74, 144] on span "Doc Verifications" at bounding box center [95, 144] width 99 height 18
